Goal: Register for event/course

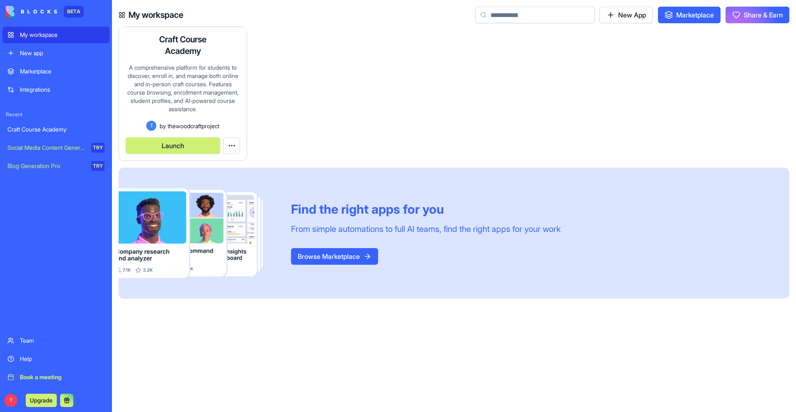
click at [194, 149] on button "Launch" at bounding box center [173, 145] width 94 height 17
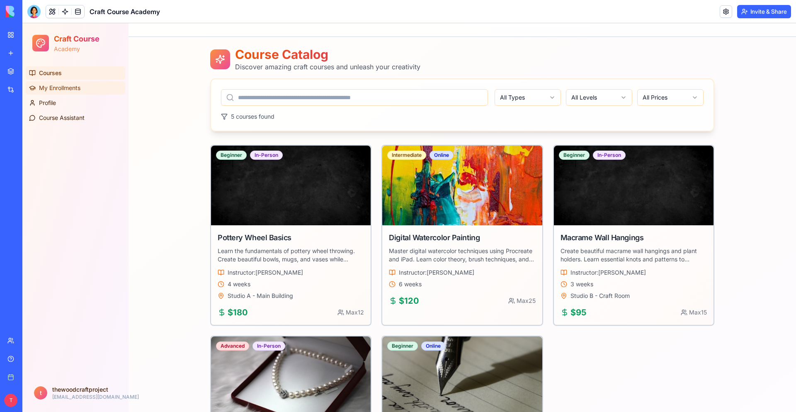
click at [73, 88] on span "My Enrollments" at bounding box center [59, 88] width 41 height 8
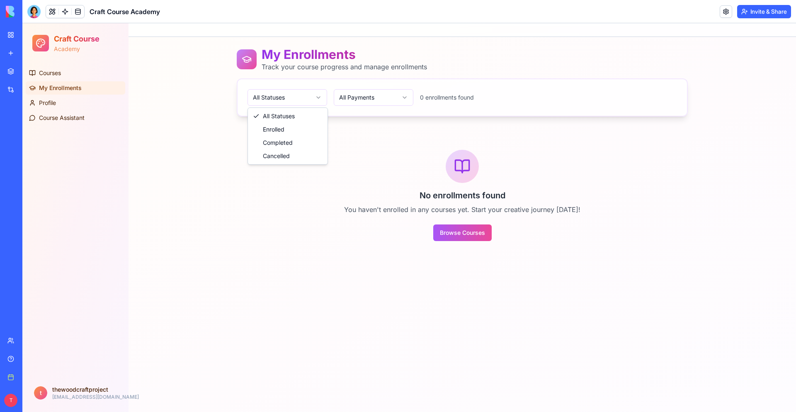
click at [315, 97] on html "Craft Course Academy Courses My Enrollments Profile Course Assistant t thewoodc…" at bounding box center [408, 217] width 773 height 388
click at [467, 230] on button "Browse Courses" at bounding box center [462, 232] width 58 height 17
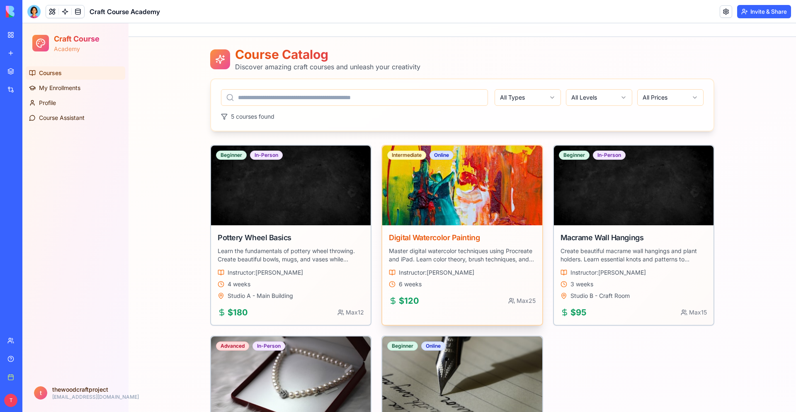
click at [462, 262] on p "Master digital watercolor techniques using Procreate and iPad. Learn color theo…" at bounding box center [462, 255] width 146 height 17
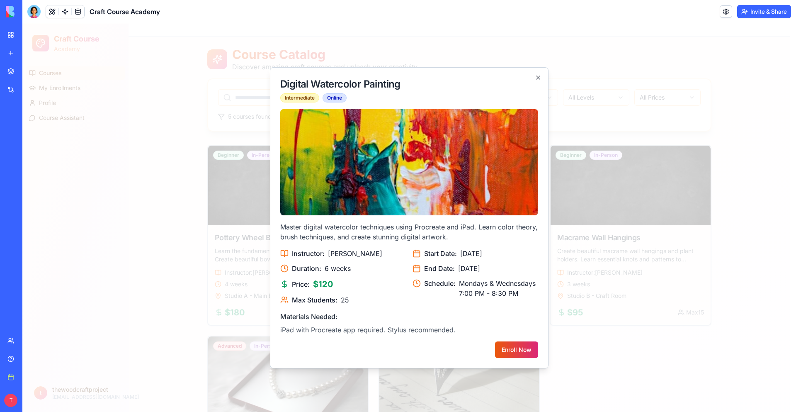
click at [516, 351] on button "Enroll Now" at bounding box center [516, 349] width 43 height 17
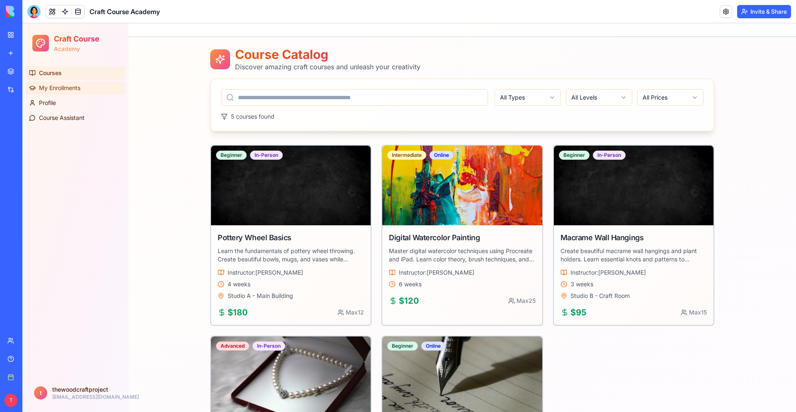
click at [70, 88] on span "My Enrollments" at bounding box center [59, 88] width 41 height 8
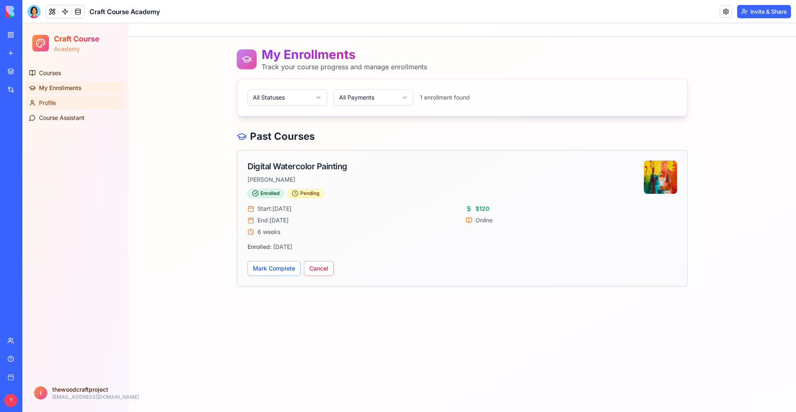
click at [58, 103] on link "Profile" at bounding box center [75, 102] width 99 height 13
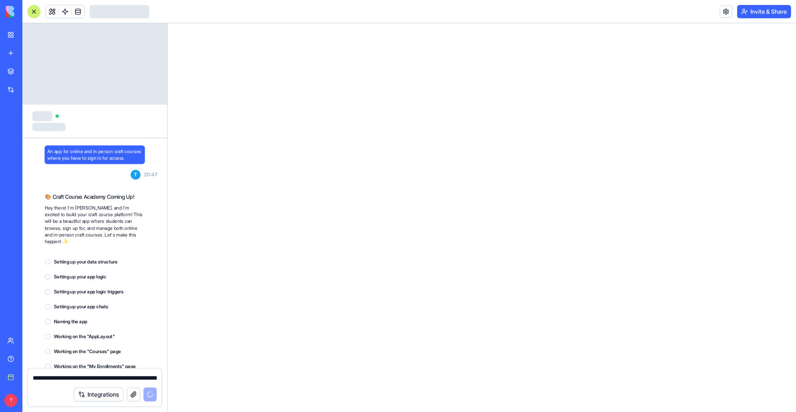
scroll to position [216, 0]
